Goal: Task Accomplishment & Management: Manage account settings

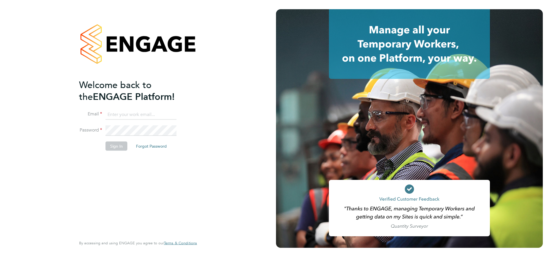
type input "lpearson@tradelinerecruitment.co.uk"
click at [113, 149] on button "Sign In" at bounding box center [116, 145] width 22 height 9
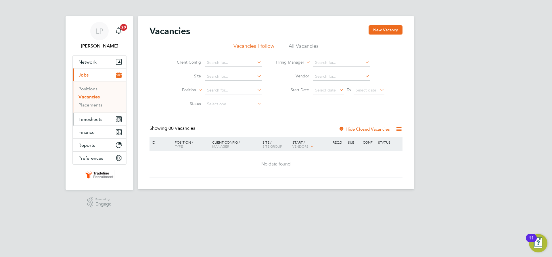
click at [91, 120] on span "Timesheets" at bounding box center [90, 118] width 24 height 5
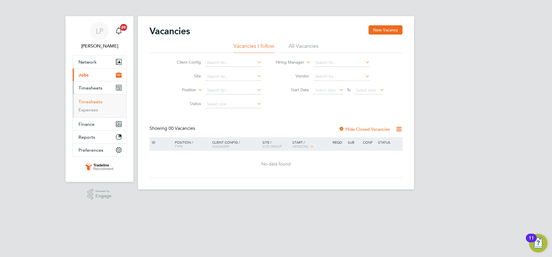
click at [89, 100] on link "Timesheets" at bounding box center [90, 101] width 24 height 5
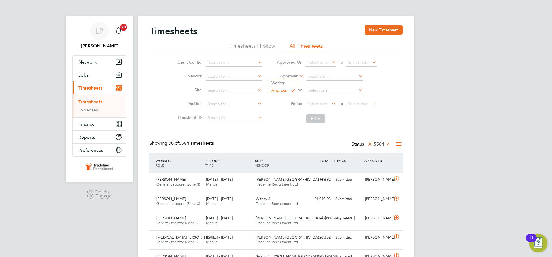
click at [295, 74] on label "Approver" at bounding box center [284, 76] width 26 height 6
click at [292, 82] on li "Worker" at bounding box center [283, 82] width 28 height 7
click at [317, 76] on input at bounding box center [334, 76] width 57 height 8
type input "mih"
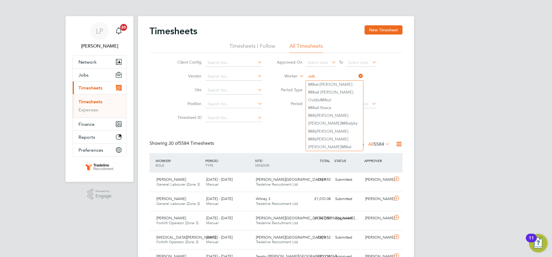
drag, startPoint x: 323, startPoint y: 74, endPoint x: 286, endPoint y: 73, distance: 36.8
click at [286, 73] on li "Worker mih" at bounding box center [326, 77] width 114 height 14
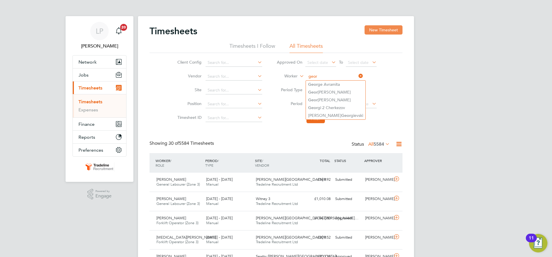
type input "geor"
click at [383, 31] on button "New Timesheet" at bounding box center [383, 29] width 38 height 9
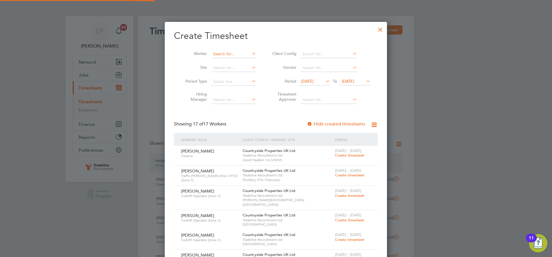
click at [222, 53] on input at bounding box center [233, 54] width 45 height 8
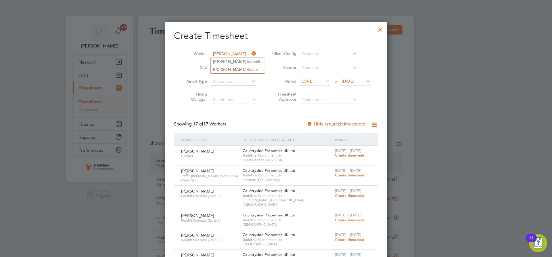
type input "george"
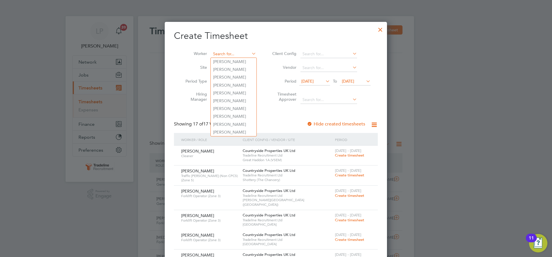
click at [236, 53] on input at bounding box center [233, 54] width 45 height 8
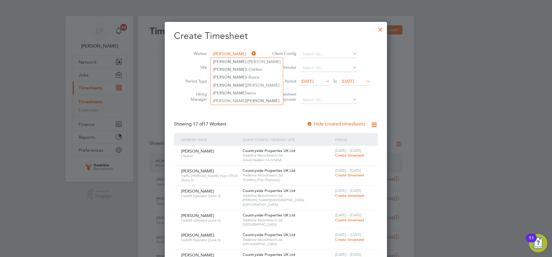
type input "mihai"
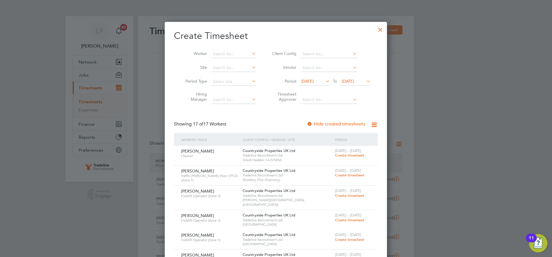
click at [381, 27] on div at bounding box center [380, 28] width 10 height 10
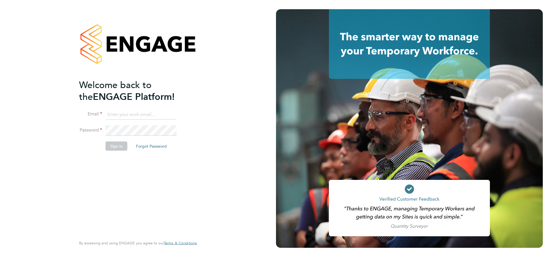
type input "lpearson@tradelinerecruitment.co.uk"
click at [114, 142] on button "Sign In" at bounding box center [116, 145] width 22 height 9
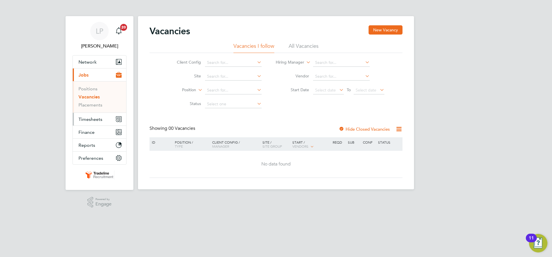
click at [99, 120] on span "Timesheets" at bounding box center [90, 118] width 24 height 5
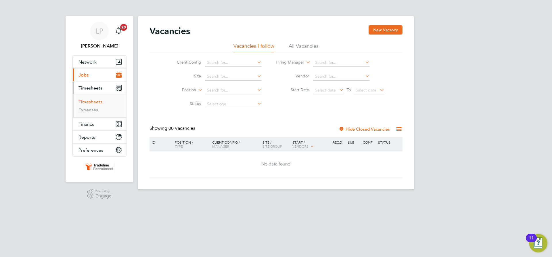
click at [86, 102] on link "Timesheets" at bounding box center [90, 101] width 24 height 5
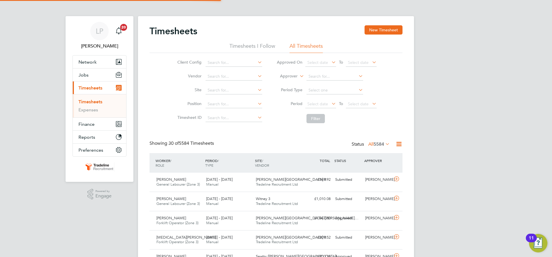
click at [294, 75] on label "Approver" at bounding box center [284, 76] width 26 height 6
click at [290, 82] on li "Worker" at bounding box center [283, 82] width 28 height 7
click at [321, 76] on input at bounding box center [334, 76] width 57 height 8
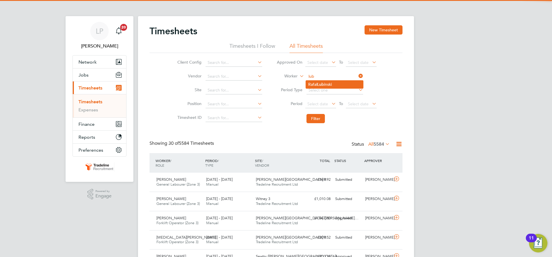
click at [325, 81] on li "Rafal Lub inski" at bounding box center [334, 84] width 57 height 8
type input "Rafal Lubinski"
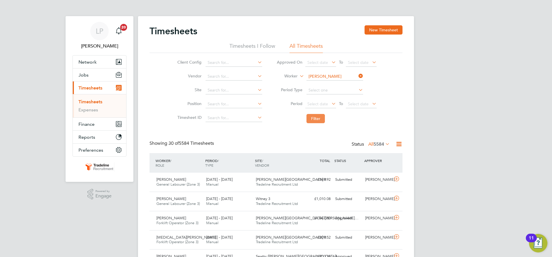
click at [320, 119] on button "Filter" at bounding box center [315, 118] width 18 height 9
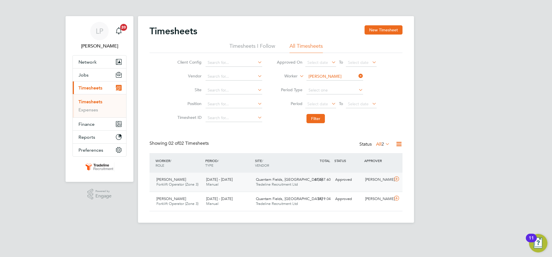
click at [289, 180] on span "Quantam Fields, Littleport" at bounding box center [289, 179] width 66 height 5
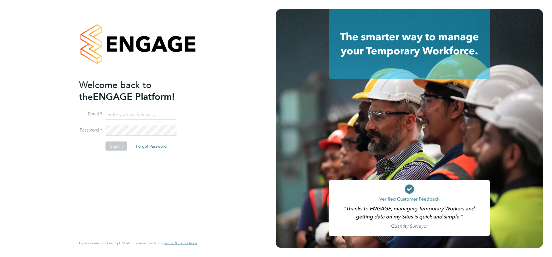
type input "[EMAIL_ADDRESS][DOMAIN_NAME]"
click at [122, 143] on button "Sign In" at bounding box center [116, 145] width 22 height 9
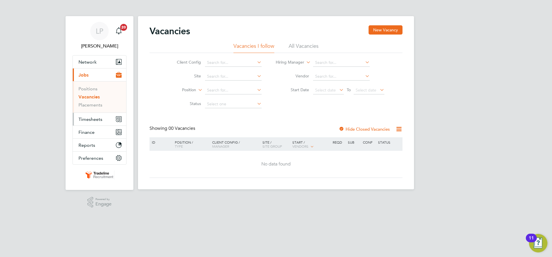
click at [93, 116] on button "Timesheets" at bounding box center [99, 119] width 53 height 13
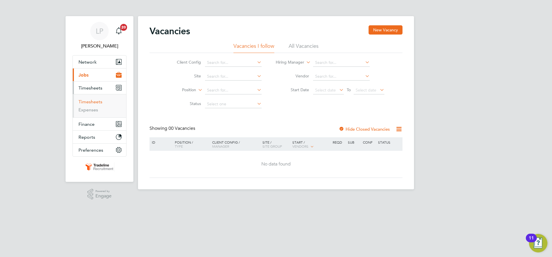
click at [89, 102] on link "Timesheets" at bounding box center [90, 101] width 24 height 5
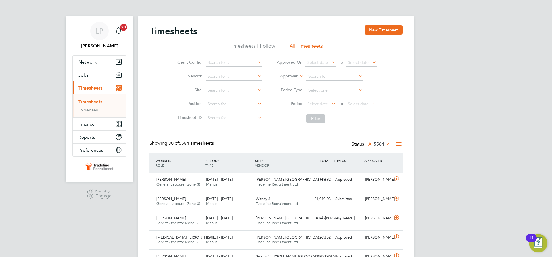
click at [284, 78] on label "Approver" at bounding box center [284, 76] width 26 height 6
click at [284, 81] on li "Worker" at bounding box center [283, 82] width 28 height 7
click at [339, 76] on input at bounding box center [334, 76] width 57 height 8
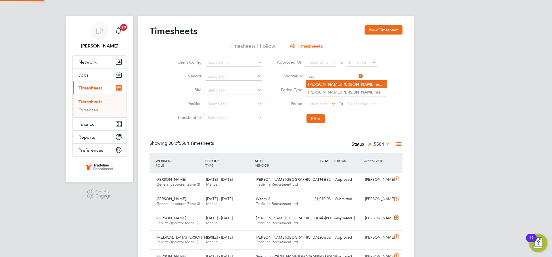
click at [341, 83] on b "[PERSON_NAME]" at bounding box center [357, 84] width 33 height 5
type input "[PERSON_NAME]"
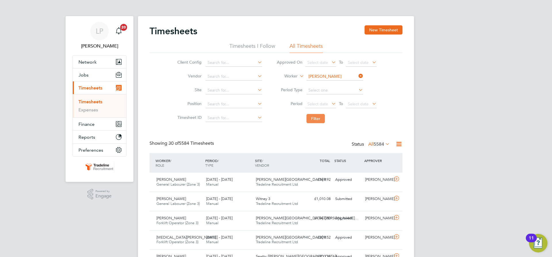
click at [313, 117] on button "Filter" at bounding box center [315, 118] width 18 height 9
click at [331, 72] on input at bounding box center [334, 76] width 57 height 8
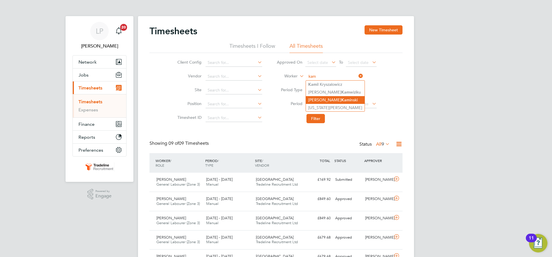
click at [341, 97] on b "Kam" at bounding box center [345, 99] width 9 height 5
type input "[PERSON_NAME]"
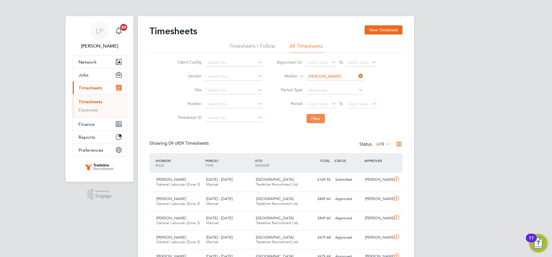
click at [310, 122] on button "Filter" at bounding box center [315, 118] width 18 height 9
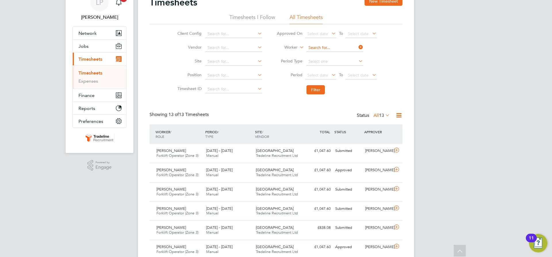
click at [331, 48] on input at bounding box center [334, 48] width 57 height 8
click at [341, 56] on b "Zin" at bounding box center [344, 55] width 6 height 5
type input "[PERSON_NAME]"
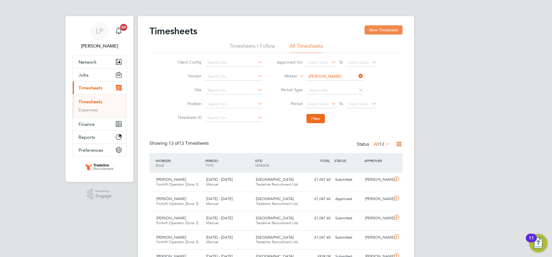
click at [377, 26] on button "New Timesheet" at bounding box center [383, 29] width 38 height 9
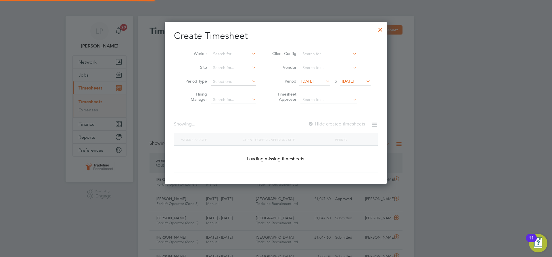
scroll to position [688, 222]
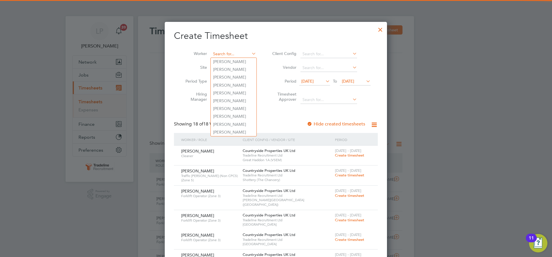
click at [232, 55] on input at bounding box center [233, 54] width 45 height 8
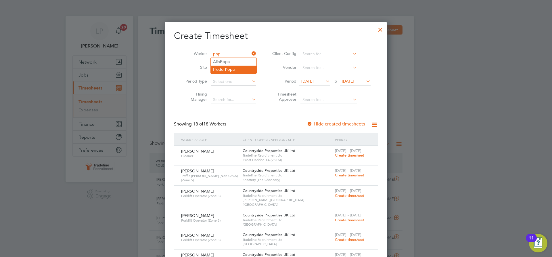
click at [232, 70] on b "Pop" at bounding box center [229, 69] width 8 height 5
type input "[PERSON_NAME]"
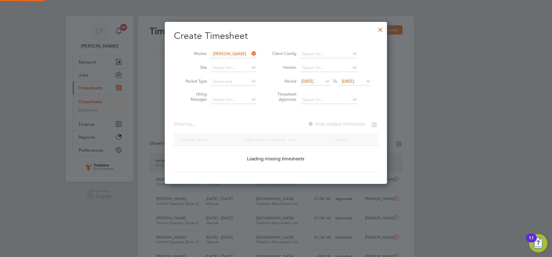
scroll to position [162, 222]
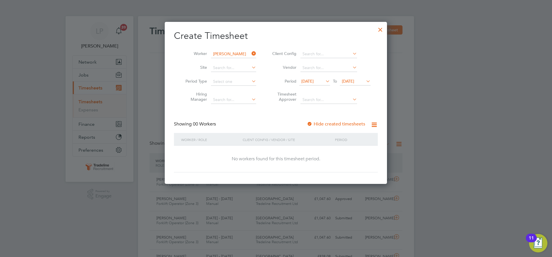
click at [311, 125] on div at bounding box center [310, 124] width 6 height 6
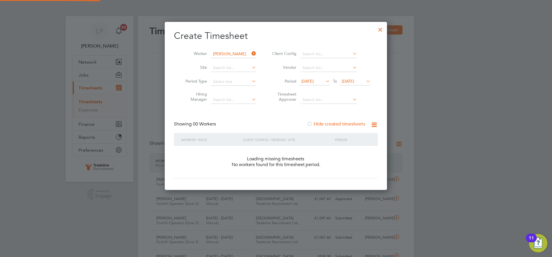
scroll to position [3, 3]
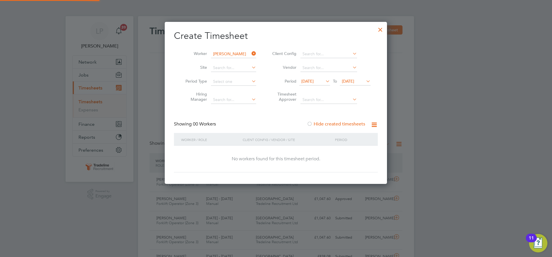
click at [348, 82] on span "[DATE]" at bounding box center [348, 80] width 12 height 5
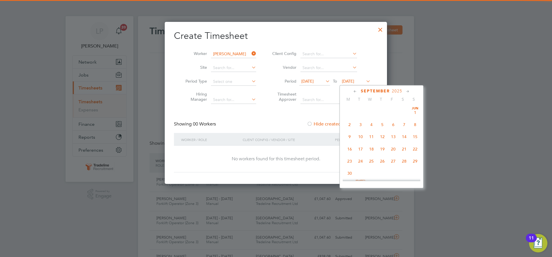
scroll to position [211, 0]
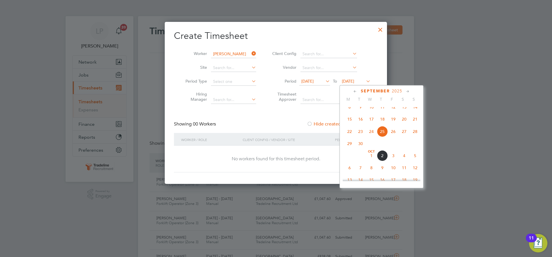
click at [392, 171] on span "10" at bounding box center [393, 167] width 11 height 11
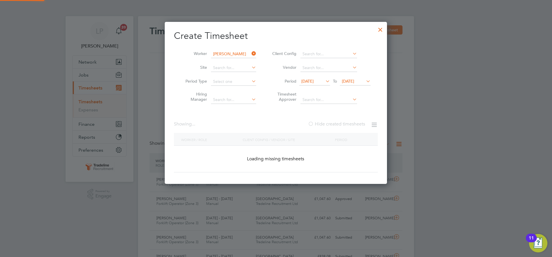
scroll to position [162, 222]
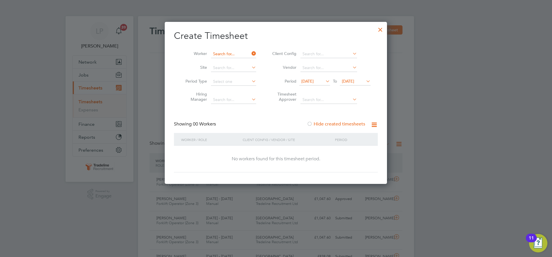
click at [235, 55] on input at bounding box center [233, 54] width 45 height 8
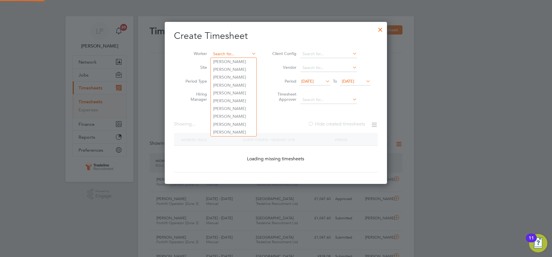
scroll to position [2254, 222]
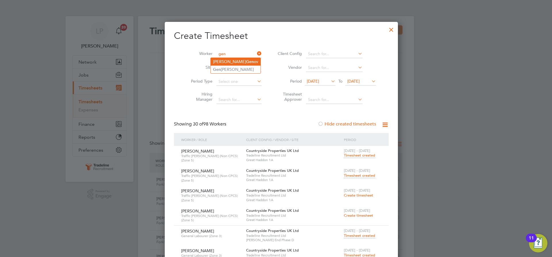
click at [236, 60] on li "[PERSON_NAME] Gen ov" at bounding box center [236, 62] width 50 height 8
type input "[PERSON_NAME]"
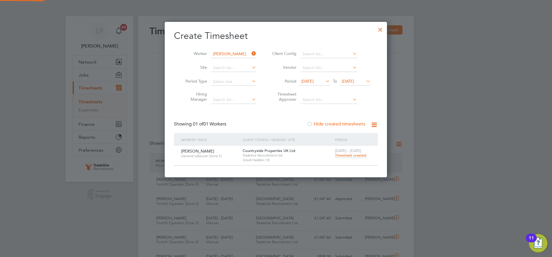
scroll to position [155, 222]
click at [222, 56] on input at bounding box center [233, 54] width 45 height 8
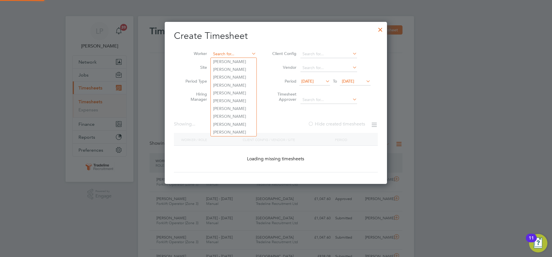
scroll to position [2254, 222]
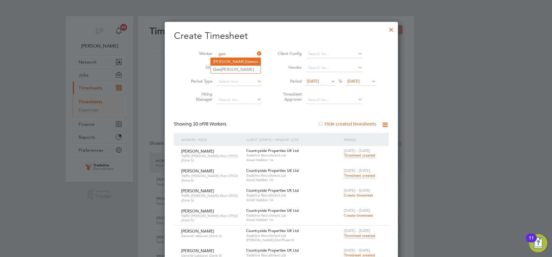
click at [246, 59] on b "Gen" at bounding box center [250, 61] width 8 height 5
type input "[PERSON_NAME]"
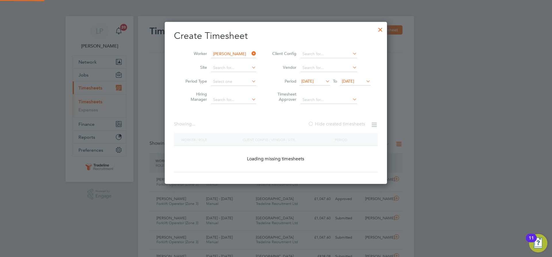
scroll to position [155, 222]
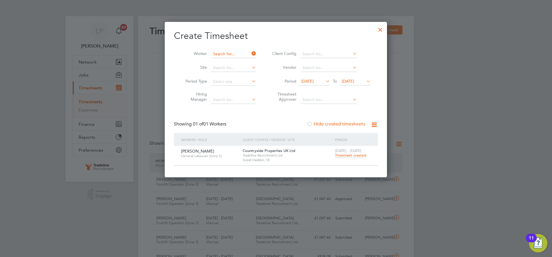
click at [220, 51] on input at bounding box center [233, 54] width 45 height 8
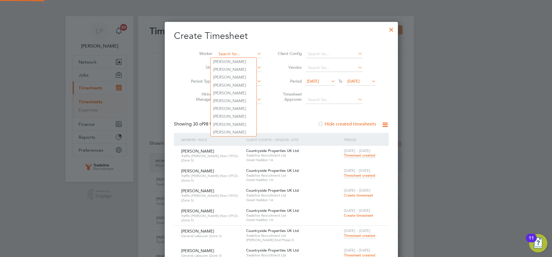
scroll to position [2254, 222]
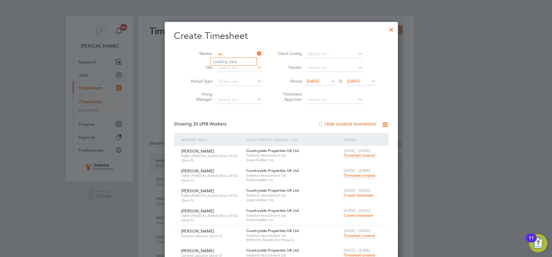
type input "s"
click at [246, 69] on li "[PERSON_NAME]" at bounding box center [246, 70] width 71 height 8
type input "[PERSON_NAME]"
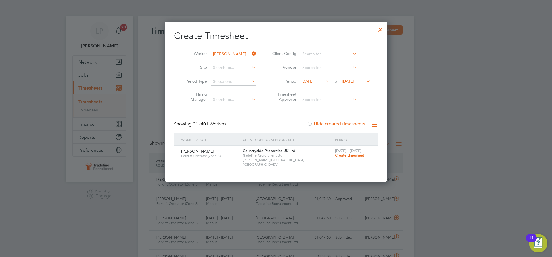
click at [338, 155] on span "Create timesheet" at bounding box center [349, 155] width 29 height 5
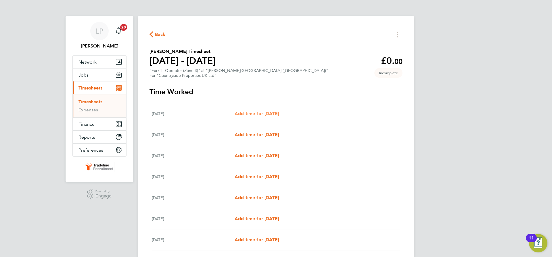
click at [272, 112] on span "Add time for [DATE]" at bounding box center [256, 113] width 44 height 5
select select "30"
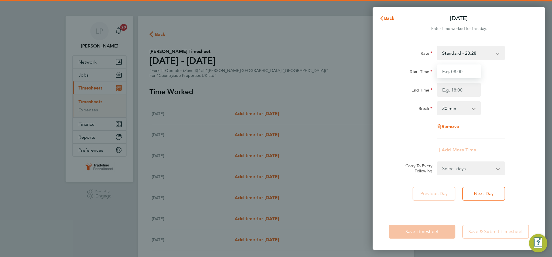
click at [460, 70] on input "Start Time" at bounding box center [459, 71] width 44 height 14
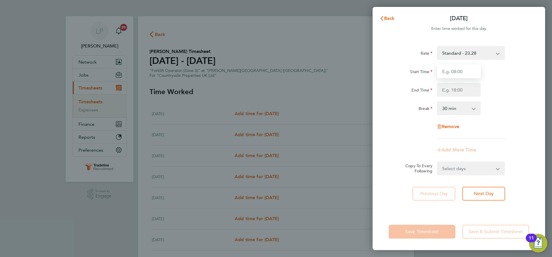
type input "07:00"
drag, startPoint x: 468, startPoint y: 89, endPoint x: 467, endPoint y: 92, distance: 3.3
click at [468, 89] on input "End Time" at bounding box center [459, 90] width 44 height 14
type input "16:30"
click at [498, 104] on div "Break 0 min 15 min 30 min 45 min 60 min 75 min 90 min" at bounding box center [458, 108] width 145 height 14
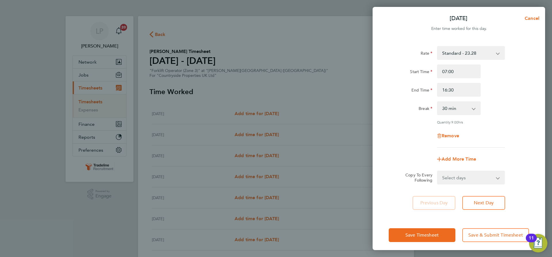
click at [490, 176] on select "Select days Day Weekday (Mon-Fri) Weekend (Sat-Sun) [DATE] [DATE] [DATE] [DATE]…" at bounding box center [467, 177] width 60 height 13
select select "WEEKDAY"
click at [437, 171] on select "Select days Day Weekday (Mon-Fri) Weekend (Sat-Sun) [DATE] [DATE] [DATE] [DATE]…" at bounding box center [467, 177] width 60 height 13
select select "[DATE]"
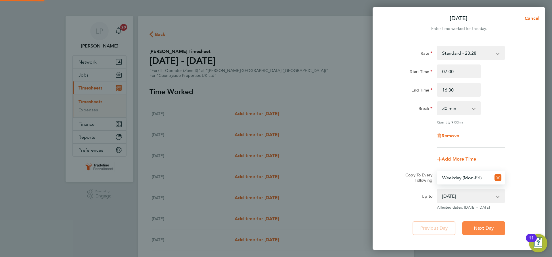
click at [490, 225] on span "Next Day" at bounding box center [483, 228] width 20 height 6
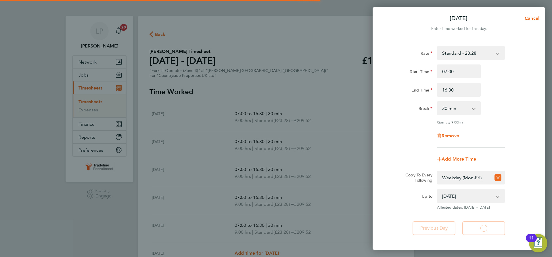
select select "30"
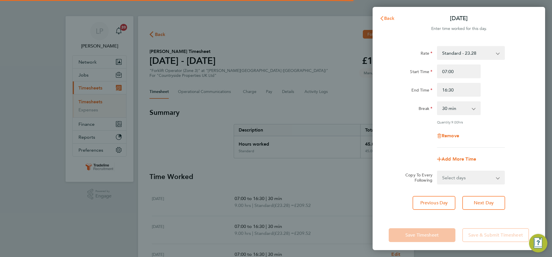
click at [387, 17] on span "Back" at bounding box center [389, 18] width 11 height 5
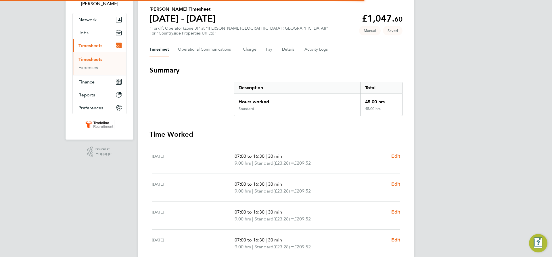
scroll to position [115, 0]
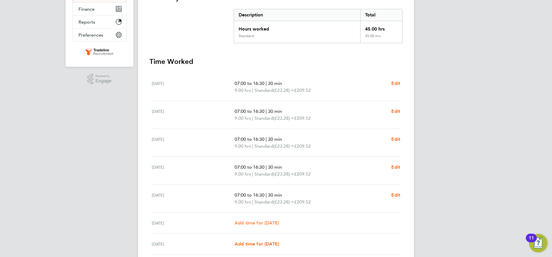
click at [272, 225] on span "Add time for [DATE]" at bounding box center [256, 222] width 44 height 5
select select "30"
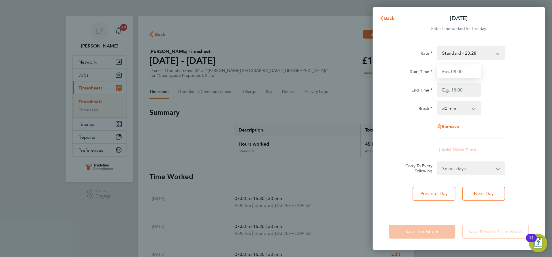
click at [465, 74] on input "Start Time" at bounding box center [459, 71] width 44 height 14
type input "07:00"
drag, startPoint x: 468, startPoint y: 89, endPoint x: 466, endPoint y: 96, distance: 7.1
click at [468, 89] on input "End Time" at bounding box center [459, 90] width 44 height 14
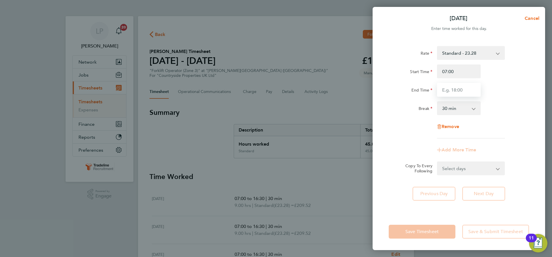
type input "16:30"
click at [494, 115] on div "Break 0 min 15 min 30 min 45 min 60 min 75 min 90 min" at bounding box center [458, 108] width 145 height 14
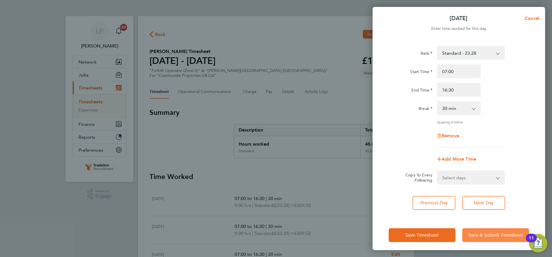
click at [476, 235] on span "Save & Submit Timesheet" at bounding box center [495, 235] width 55 height 6
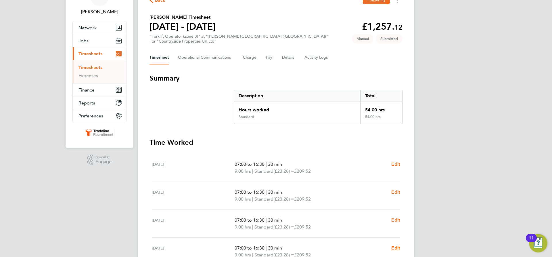
scroll to position [29, 0]
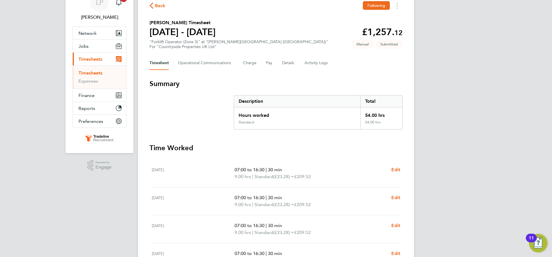
click at [86, 75] on link "Timesheets" at bounding box center [90, 72] width 24 height 5
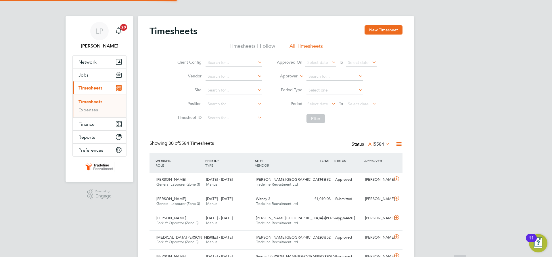
scroll to position [3, 3]
click at [294, 76] on label "Approver" at bounding box center [284, 76] width 26 height 6
click at [290, 82] on li "Worker" at bounding box center [283, 82] width 28 height 7
click at [322, 77] on input at bounding box center [334, 76] width 57 height 8
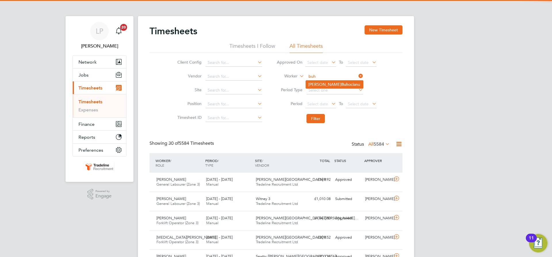
click at [323, 81] on li "[PERSON_NAME] ocianu" at bounding box center [334, 84] width 57 height 8
type input "[PERSON_NAME]"
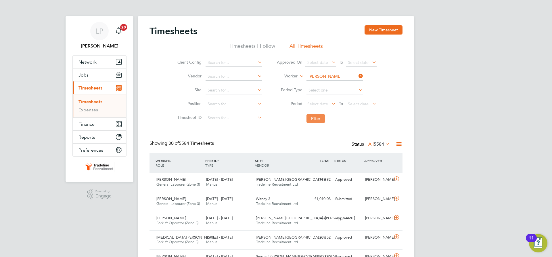
click at [320, 117] on button "Filter" at bounding box center [315, 118] width 18 height 9
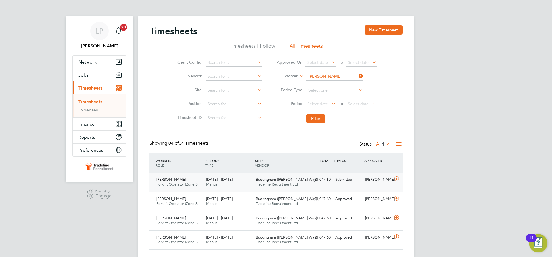
click at [274, 182] on span "Tradeline Recruitment Ltd" at bounding box center [277, 184] width 42 height 5
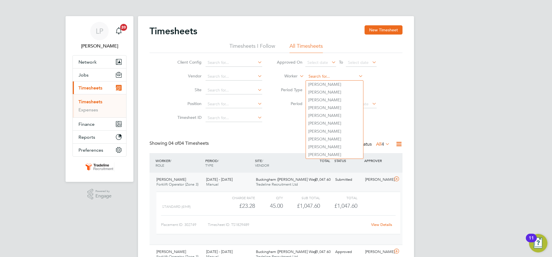
click at [316, 76] on input at bounding box center [334, 76] width 57 height 8
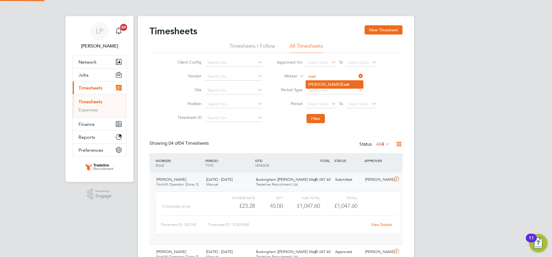
click at [341, 86] on b "East" at bounding box center [345, 84] width 8 height 5
type input "[PERSON_NAME] East"
click at [321, 117] on button "Filter" at bounding box center [315, 118] width 18 height 9
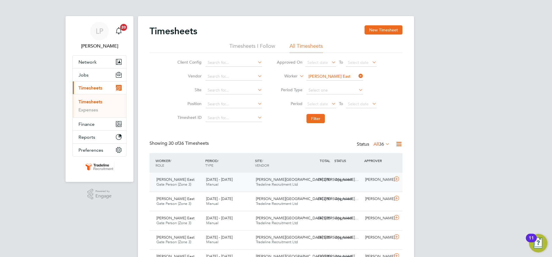
click at [300, 178] on div "[PERSON_NAME][GEOGRAPHIC_DATA] ([PERSON_NAME]… Tradeline Recruitment Ltd" at bounding box center [278, 182] width 50 height 14
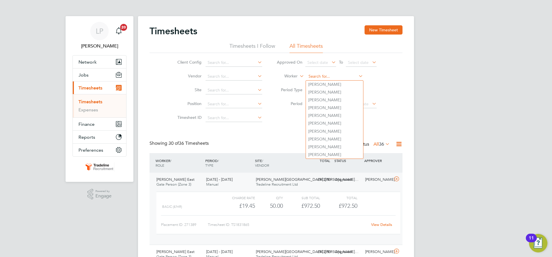
click at [330, 76] on input at bounding box center [334, 76] width 57 height 8
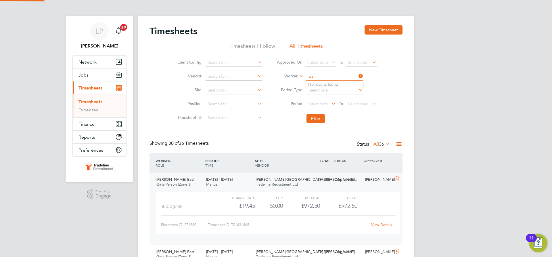
type input "w"
click at [330, 81] on li "[PERSON_NAME]" at bounding box center [334, 84] width 57 height 8
type input "[PERSON_NAME]"
click at [310, 124] on li "Filter" at bounding box center [326, 118] width 114 height 15
click at [316, 120] on button "Filter" at bounding box center [315, 118] width 18 height 9
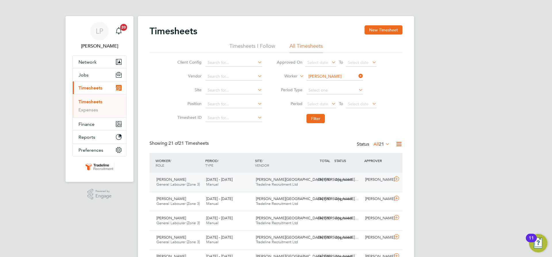
click at [282, 182] on span "Tradeline Recruitment Ltd" at bounding box center [277, 184] width 42 height 5
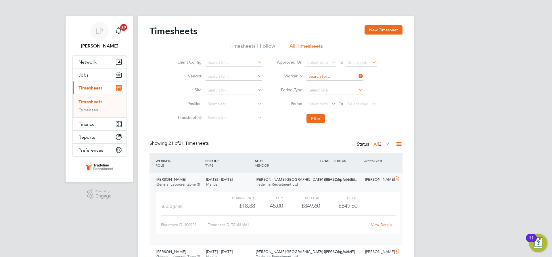
click at [330, 74] on input at bounding box center [334, 76] width 57 height 8
click at [341, 83] on b "[PERSON_NAME]" at bounding box center [357, 84] width 33 height 5
type input "[PERSON_NAME]"
click at [315, 115] on button "Filter" at bounding box center [315, 118] width 18 height 9
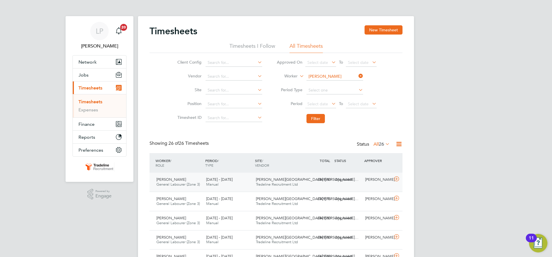
click at [288, 179] on span "[PERSON_NAME][GEOGRAPHIC_DATA] ([PERSON_NAME]…" at bounding box center [307, 179] width 103 height 5
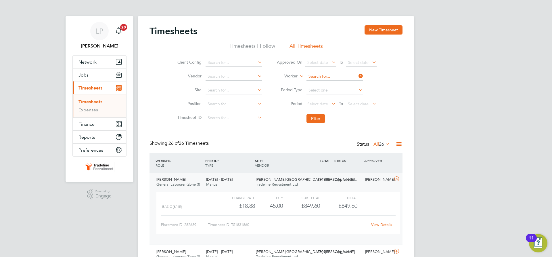
click at [335, 72] on input at bounding box center [334, 76] width 57 height 8
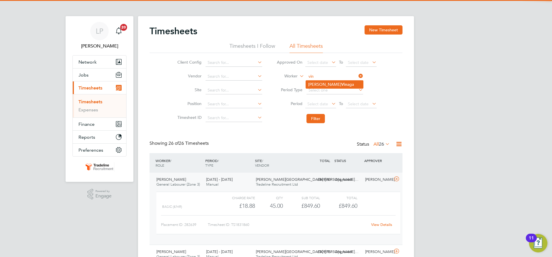
click at [331, 84] on li "[PERSON_NAME]" at bounding box center [334, 84] width 57 height 8
type input "[PERSON_NAME]"
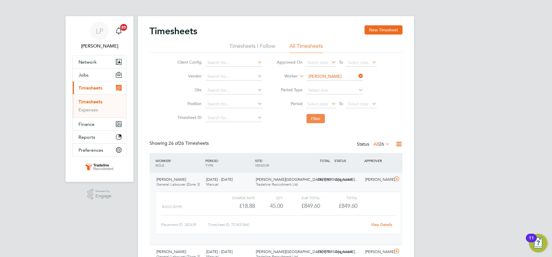
click at [316, 116] on button "Filter" at bounding box center [315, 118] width 18 height 9
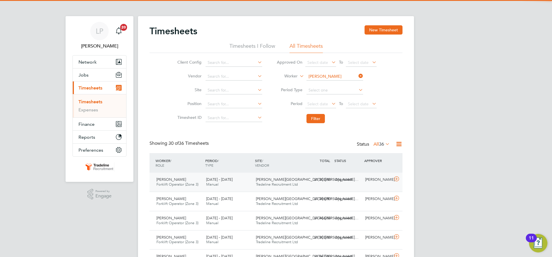
click at [279, 181] on span "[PERSON_NAME][GEOGRAPHIC_DATA] ([PERSON_NAME]…" at bounding box center [307, 179] width 103 height 5
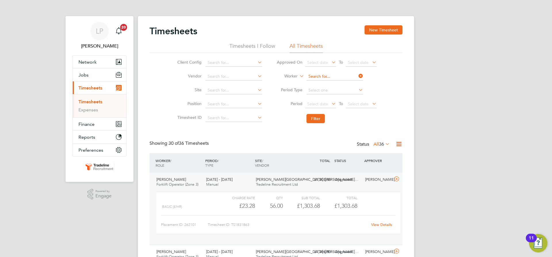
click at [323, 75] on input at bounding box center [334, 76] width 57 height 8
click at [341, 93] on b "[PERSON_NAME]" at bounding box center [357, 92] width 33 height 5
type input "[PERSON_NAME]"
click at [317, 115] on button "Filter" at bounding box center [315, 118] width 18 height 9
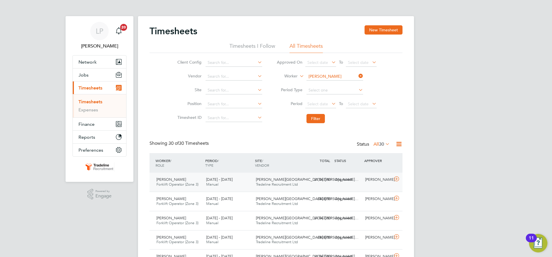
click at [277, 178] on span "[PERSON_NAME][GEOGRAPHIC_DATA] ([PERSON_NAME]…" at bounding box center [307, 179] width 103 height 5
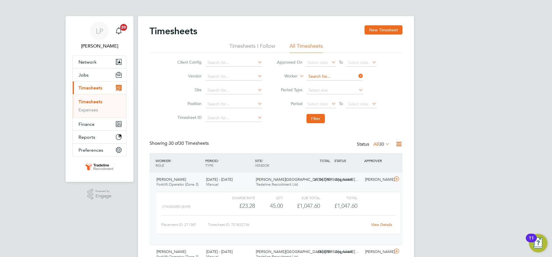
click at [319, 76] on input at bounding box center [334, 76] width 57 height 8
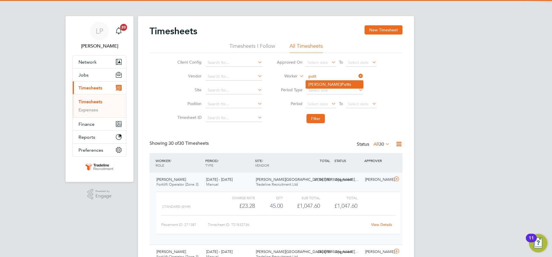
click at [341, 86] on b "Pott" at bounding box center [345, 84] width 8 height 5
type input "[PERSON_NAME]"
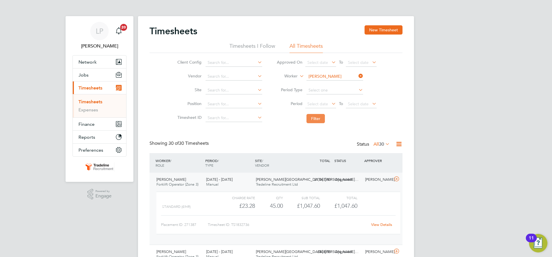
click at [320, 117] on button "Filter" at bounding box center [315, 118] width 18 height 9
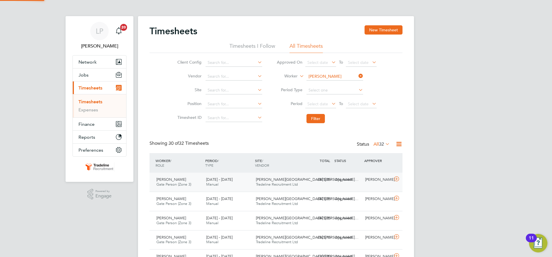
click at [273, 178] on span "[PERSON_NAME][GEOGRAPHIC_DATA] ([PERSON_NAME]…" at bounding box center [307, 179] width 103 height 5
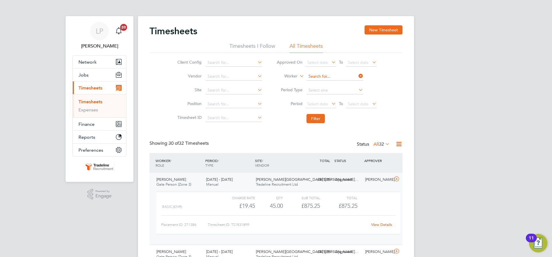
click at [323, 76] on input at bounding box center [334, 76] width 57 height 8
click at [340, 90] on b "Boa" at bounding box center [343, 92] width 7 height 5
type input "[MEDICAL_DATA][PERSON_NAME]"
click at [312, 121] on button "Filter" at bounding box center [315, 118] width 18 height 9
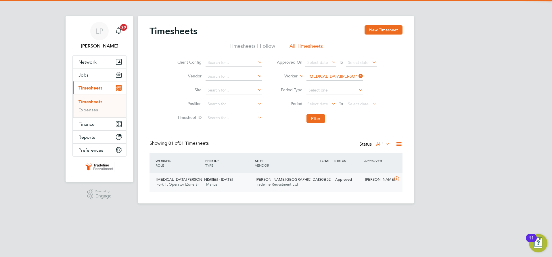
click at [290, 183] on span "Tradeline Recruitment Ltd" at bounding box center [277, 184] width 42 height 5
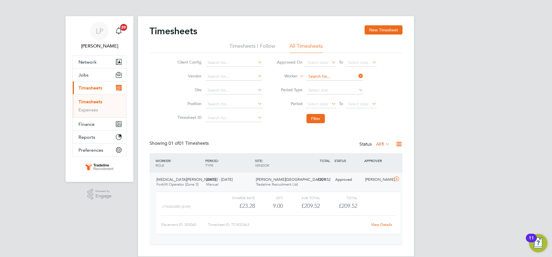
click at [332, 75] on input at bounding box center [334, 76] width 57 height 8
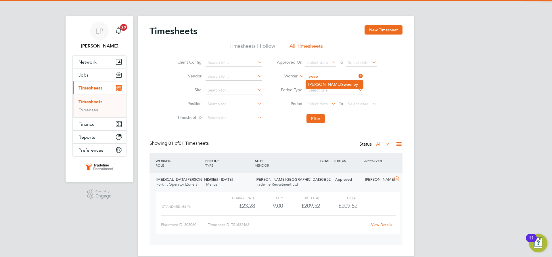
click at [332, 81] on li "[PERSON_NAME] [PERSON_NAME]" at bounding box center [334, 84] width 57 height 8
type input "[PERSON_NAME]"
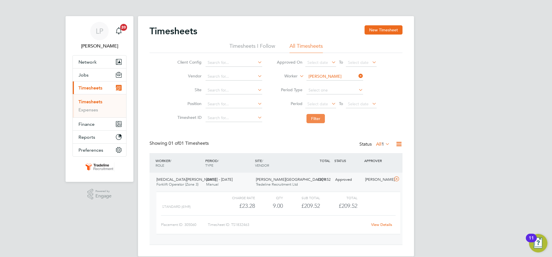
click at [313, 119] on button "Filter" at bounding box center [315, 118] width 18 height 9
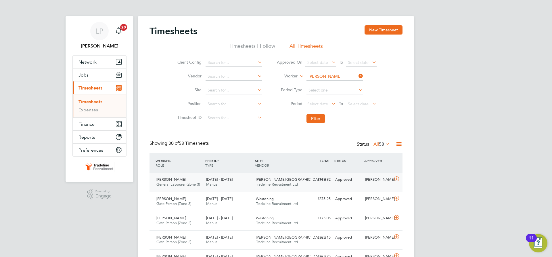
click at [291, 181] on span "[PERSON_NAME][GEOGRAPHIC_DATA] 8" at bounding box center [291, 179] width 70 height 5
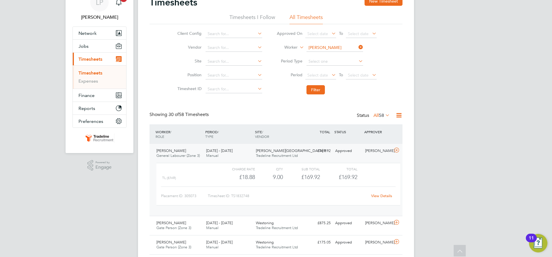
click at [317, 43] on li "Worker [PERSON_NAME]" at bounding box center [326, 48] width 114 height 14
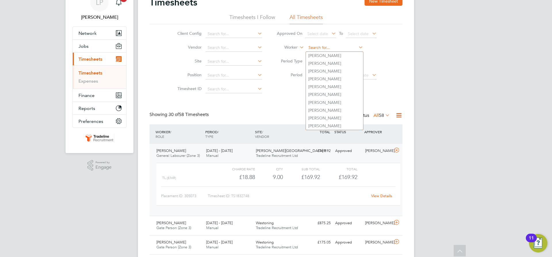
click at [319, 45] on input at bounding box center [334, 48] width 57 height 8
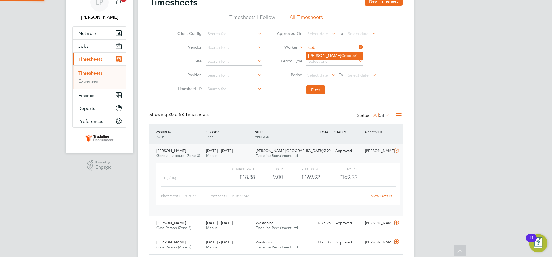
click at [341, 54] on b "Ceb" at bounding box center [345, 55] width 8 height 5
type input "[PERSON_NAME]"
click at [316, 91] on button "Filter" at bounding box center [315, 89] width 18 height 9
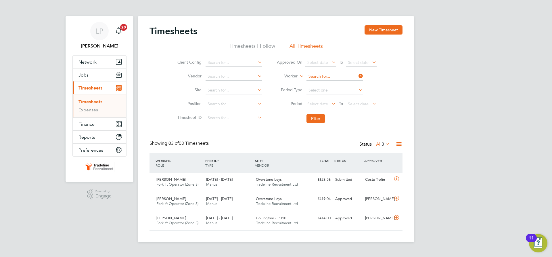
click at [332, 73] on input at bounding box center [334, 76] width 57 height 8
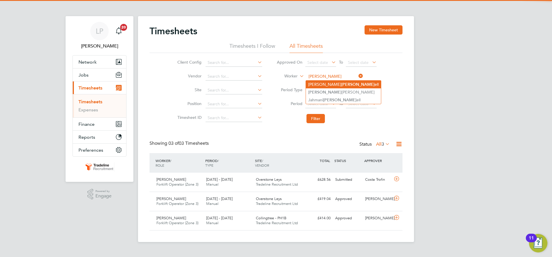
click at [341, 82] on b "[PERSON_NAME]" at bounding box center [357, 84] width 33 height 5
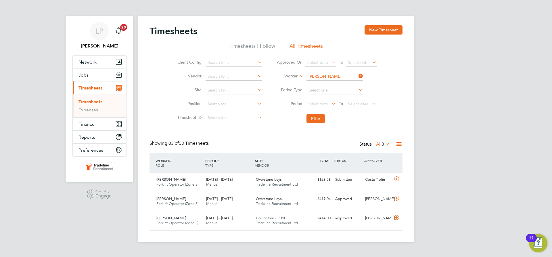
type input "[PERSON_NAME]"
click at [318, 121] on button "Filter" at bounding box center [315, 118] width 18 height 9
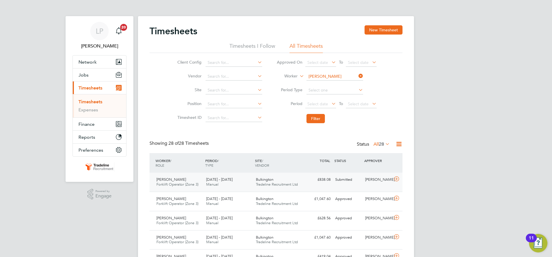
click at [316, 178] on div "£838.08 Submitted" at bounding box center [318, 179] width 30 height 9
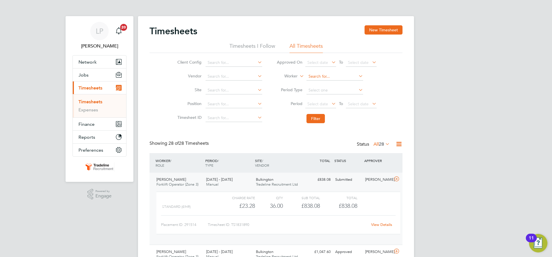
click at [345, 74] on input at bounding box center [334, 76] width 57 height 8
click at [344, 82] on li "[PERSON_NAME] dzans" at bounding box center [334, 84] width 57 height 8
type input "[PERSON_NAME]"
click at [318, 122] on button "Filter" at bounding box center [315, 118] width 18 height 9
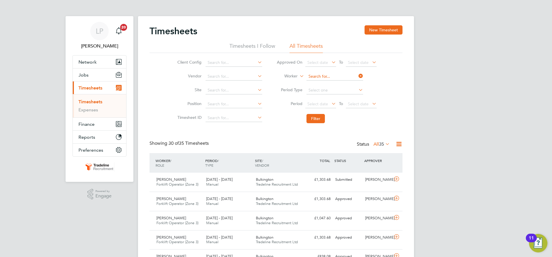
click at [333, 76] on input at bounding box center [334, 76] width 57 height 8
type input "s"
click at [341, 106] on b "Pre" at bounding box center [344, 107] width 6 height 5
type input "[PERSON_NAME]"
click at [321, 122] on button "Filter" at bounding box center [315, 118] width 18 height 9
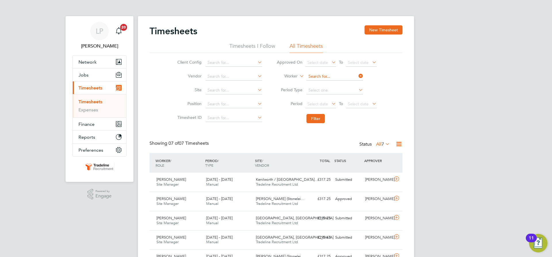
click at [330, 75] on input at bounding box center [334, 76] width 57 height 8
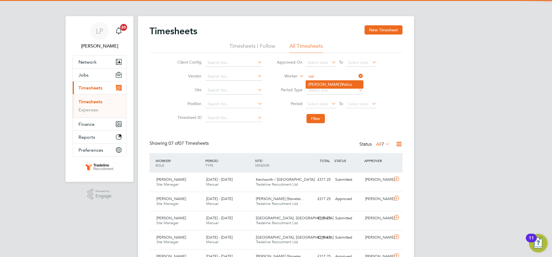
click at [341, 85] on b "Voi" at bounding box center [344, 84] width 6 height 5
type input "[PERSON_NAME]"
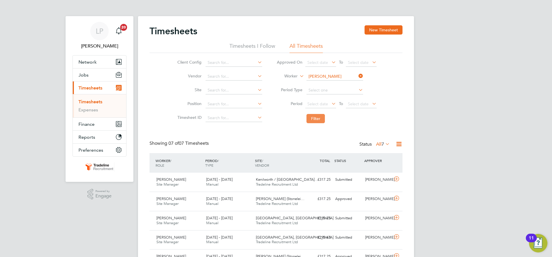
click at [315, 119] on button "Filter" at bounding box center [315, 118] width 18 height 9
click at [276, 182] on span "Tradeline Recruitment Ltd" at bounding box center [277, 184] width 42 height 5
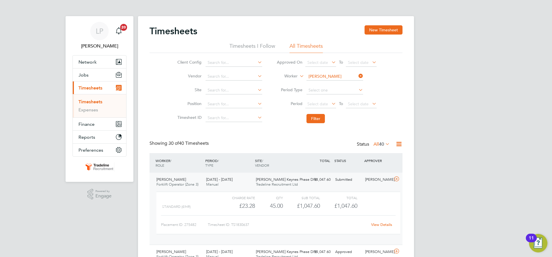
drag, startPoint x: 332, startPoint y: 69, endPoint x: 332, endPoint y: 72, distance: 2.9
click at [332, 69] on li "Approved On Select date To Select date" at bounding box center [326, 63] width 114 height 14
click at [332, 74] on input at bounding box center [334, 76] width 57 height 8
click at [342, 91] on li "[PERSON_NAME] bell" at bounding box center [335, 92] width 59 height 8
type input "[PERSON_NAME]"
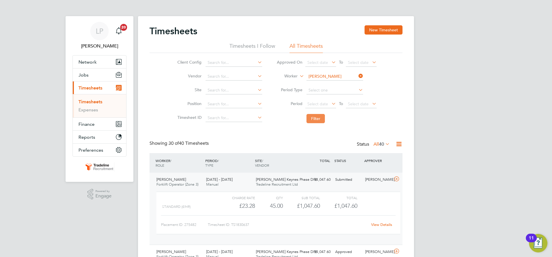
click at [317, 120] on button "Filter" at bounding box center [315, 118] width 18 height 9
